Goal: Obtain resource: Obtain resource

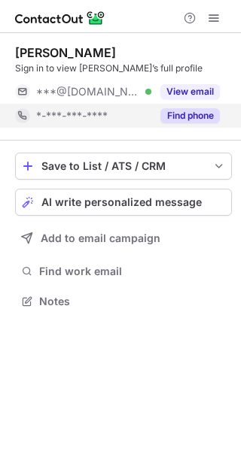
scroll to position [291, 241]
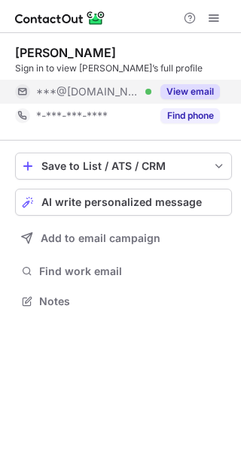
click at [192, 92] on button "View email" at bounding box center [189, 91] width 59 height 15
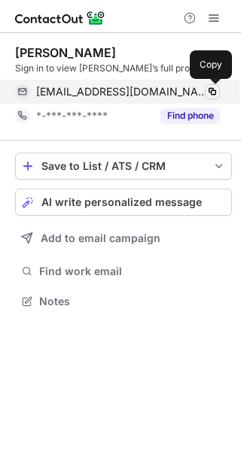
click at [211, 90] on span at bounding box center [212, 92] width 12 height 12
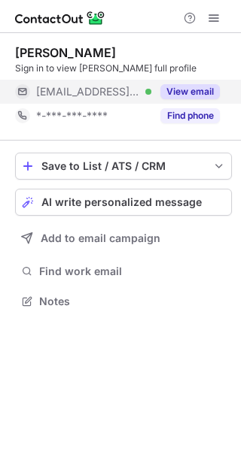
scroll to position [291, 241]
click at [205, 84] on div "View email" at bounding box center [185, 92] width 68 height 24
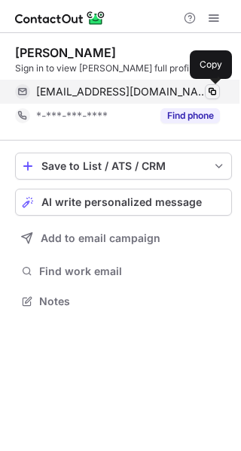
click at [211, 88] on span at bounding box center [212, 92] width 12 height 12
click at [214, 93] on span at bounding box center [212, 92] width 12 height 12
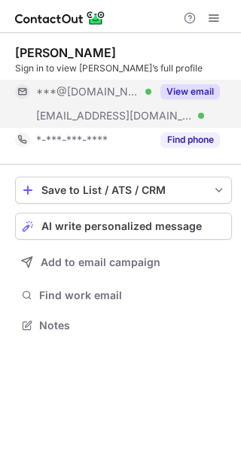
scroll to position [315, 241]
click at [206, 85] on button "View email" at bounding box center [189, 91] width 59 height 15
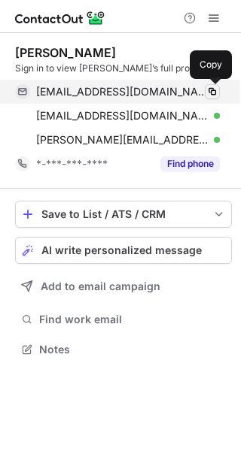
click at [210, 91] on span at bounding box center [212, 92] width 12 height 12
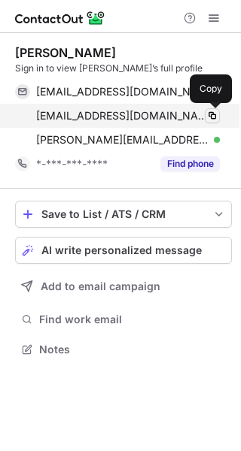
click at [215, 113] on span at bounding box center [212, 116] width 12 height 12
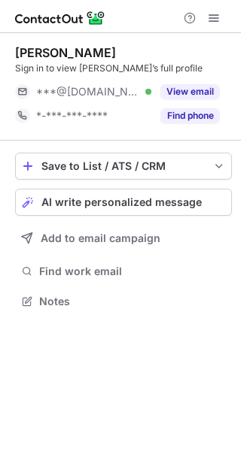
scroll to position [291, 241]
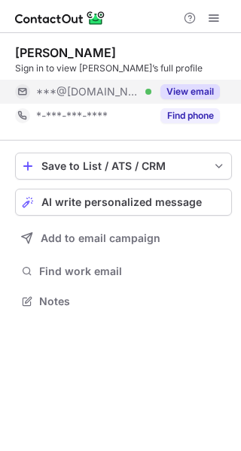
click at [187, 93] on button "View email" at bounding box center [189, 91] width 59 height 15
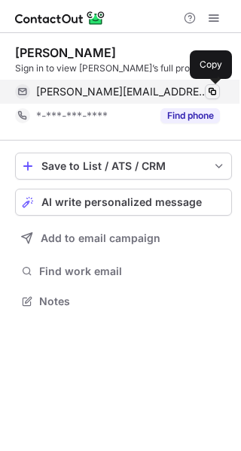
click at [214, 93] on span at bounding box center [212, 92] width 12 height 12
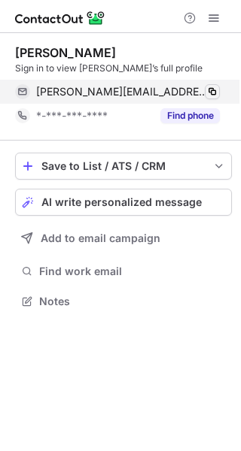
click at [214, 93] on span at bounding box center [212, 92] width 12 height 12
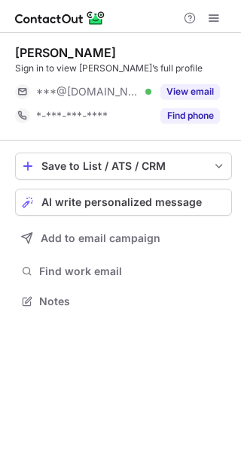
scroll to position [291, 241]
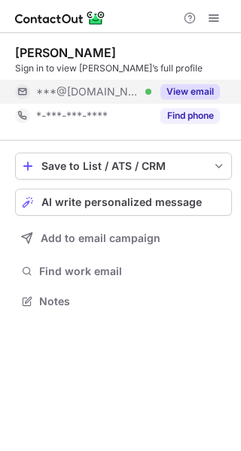
click at [190, 90] on button "View email" at bounding box center [189, 91] width 59 height 15
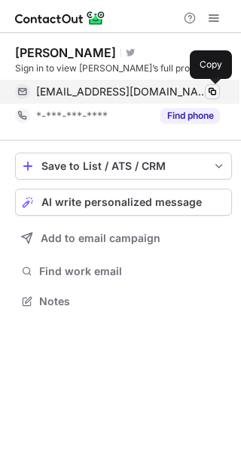
click at [208, 92] on span at bounding box center [212, 92] width 12 height 12
